Goal: Information Seeking & Learning: Learn about a topic

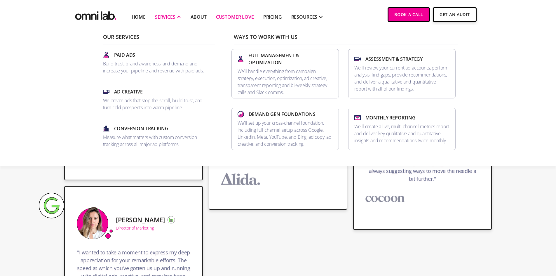
click at [158, 16] on div "SERVICES" at bounding box center [165, 16] width 20 height 7
click at [129, 96] on link "Ad Creative We create ads that stop the scroll, build trust, and turn cold pros…" at bounding box center [157, 99] width 112 height 27
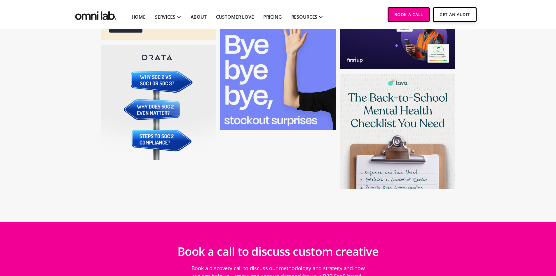
scroll to position [2011, 0]
